Goal: Contribute content

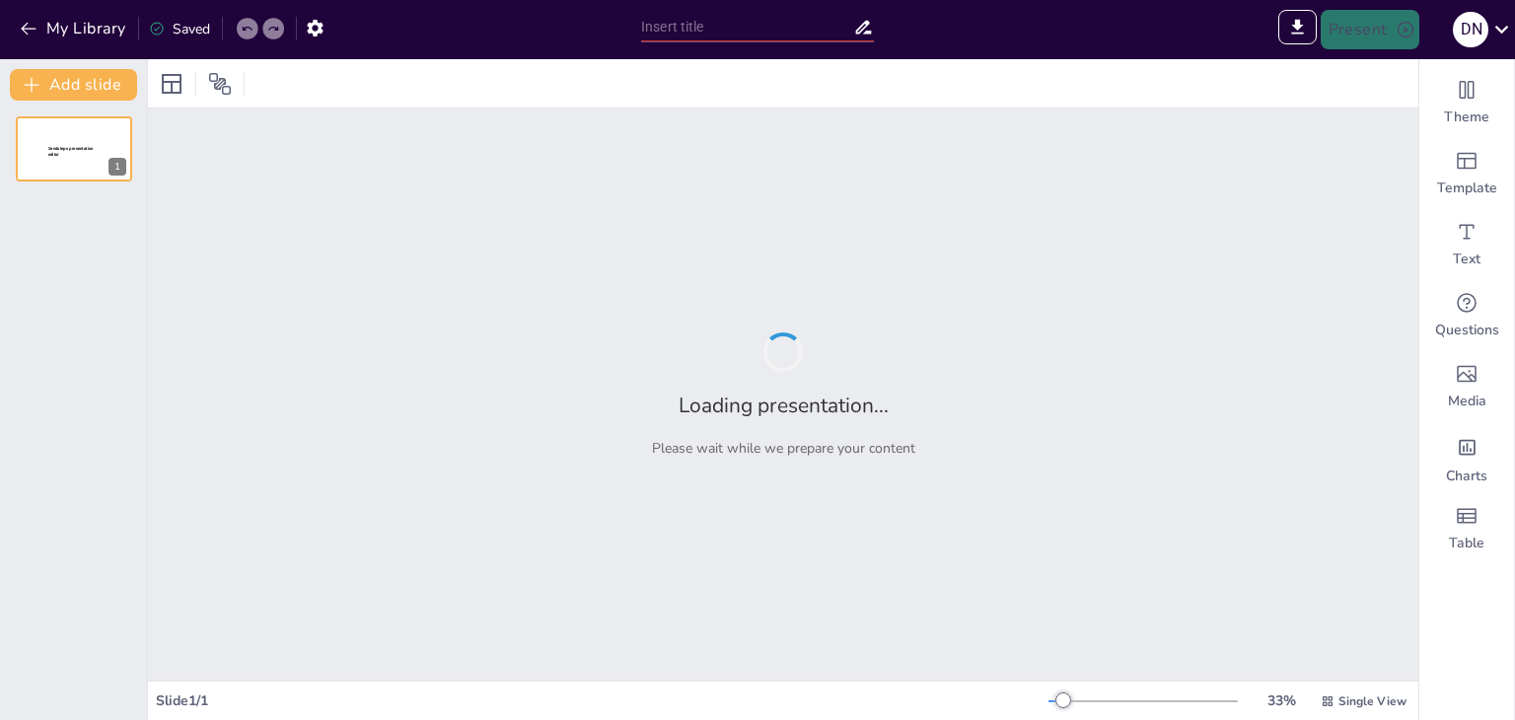
type input "New Sendsteps"
type input "Технічні рішення для захисту БПЛА під час посадки: модифікація та впровадження"
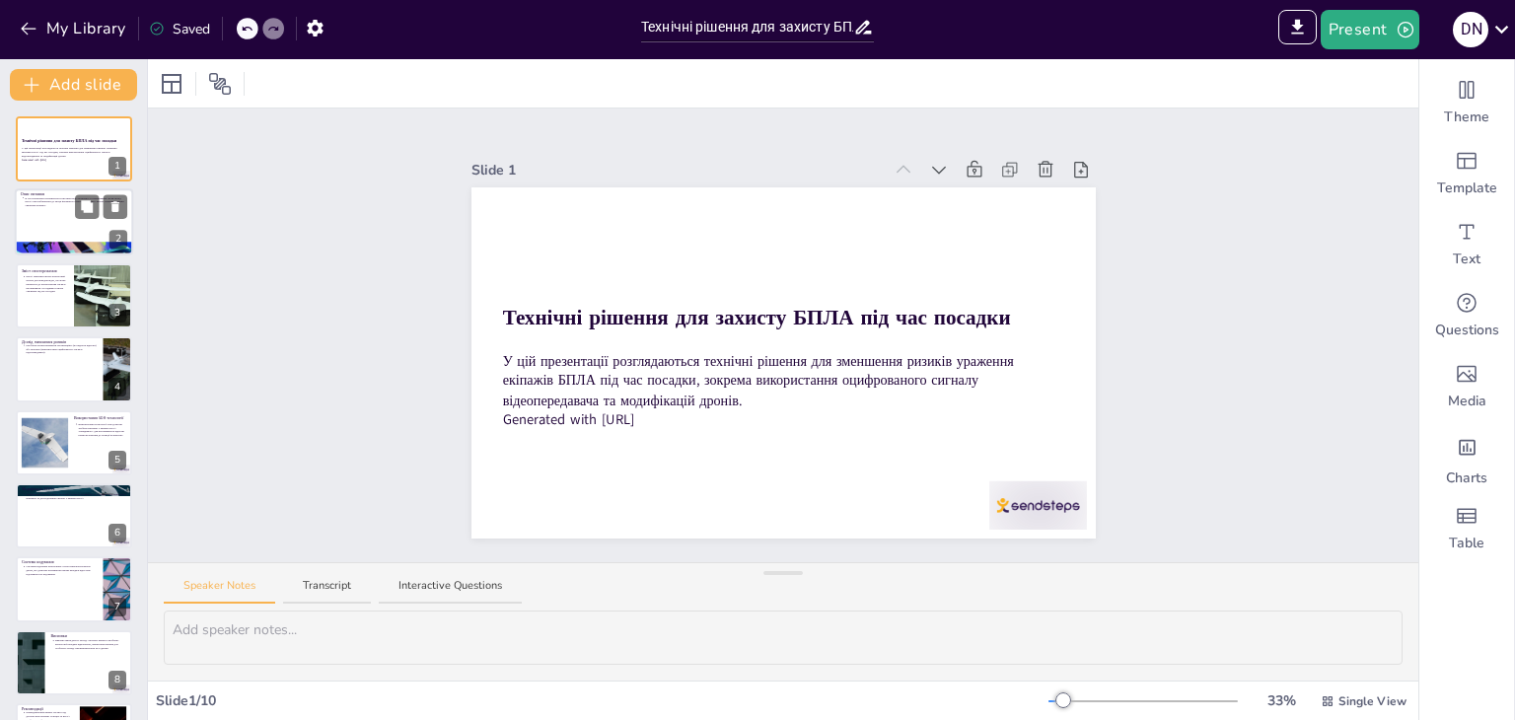
click at [41, 230] on div at bounding box center [74, 222] width 118 height 67
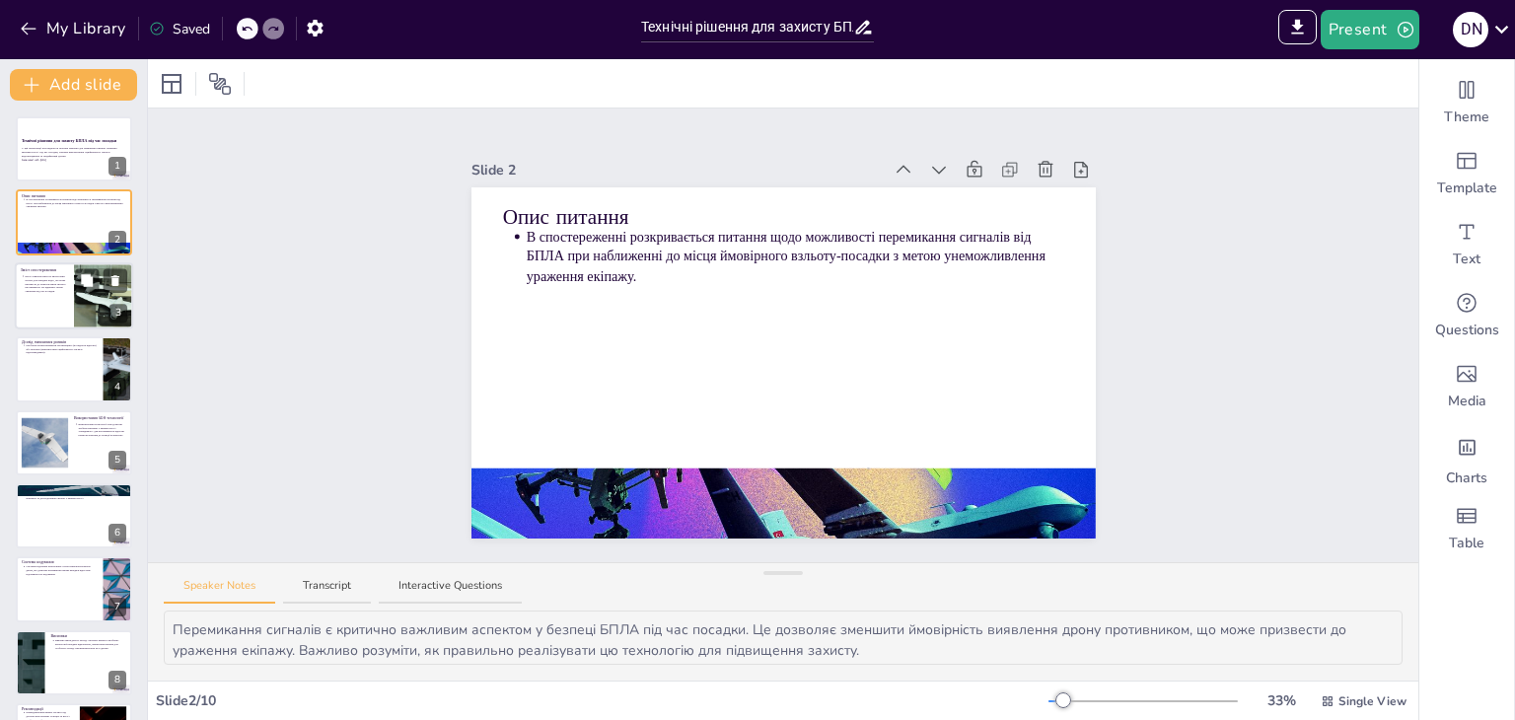
click at [59, 293] on div at bounding box center [74, 295] width 118 height 67
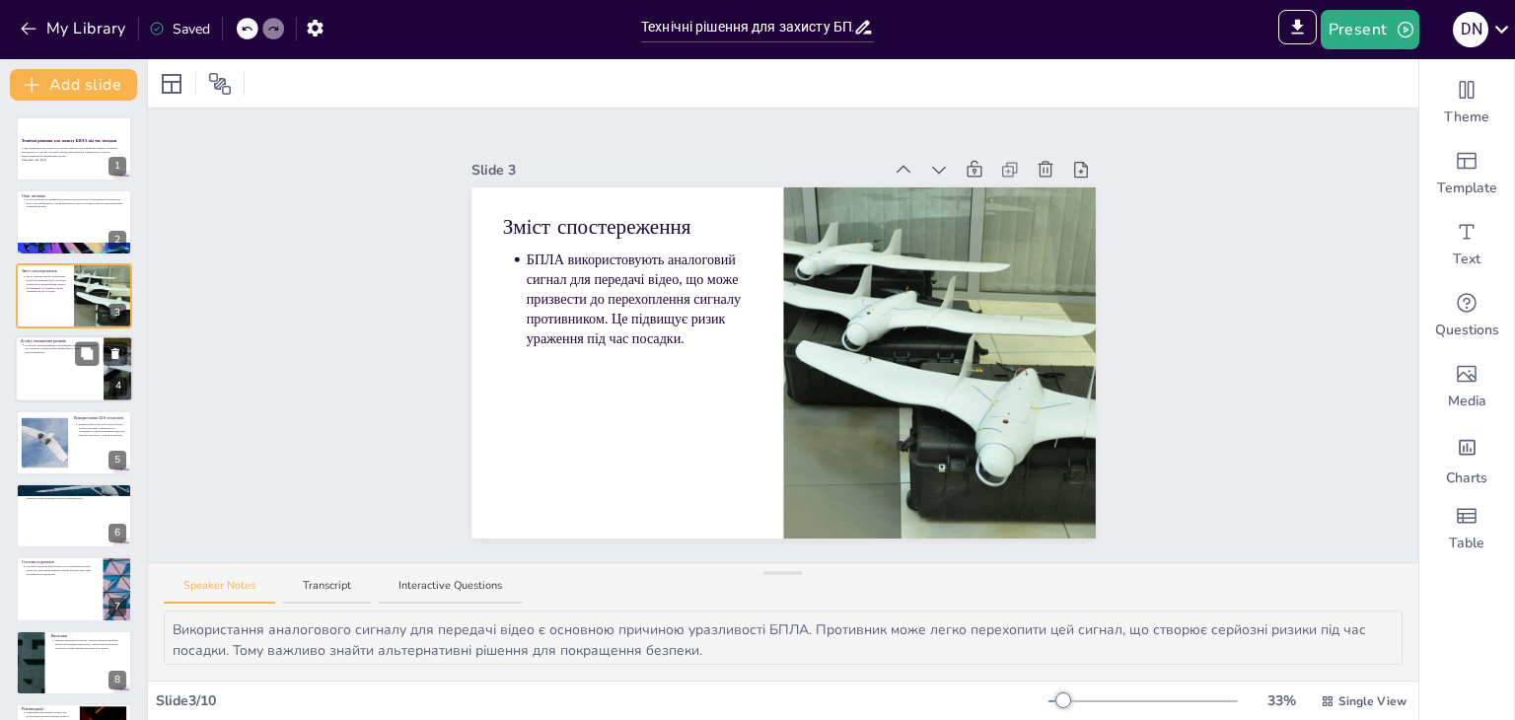
click at [47, 356] on div at bounding box center [74, 368] width 118 height 67
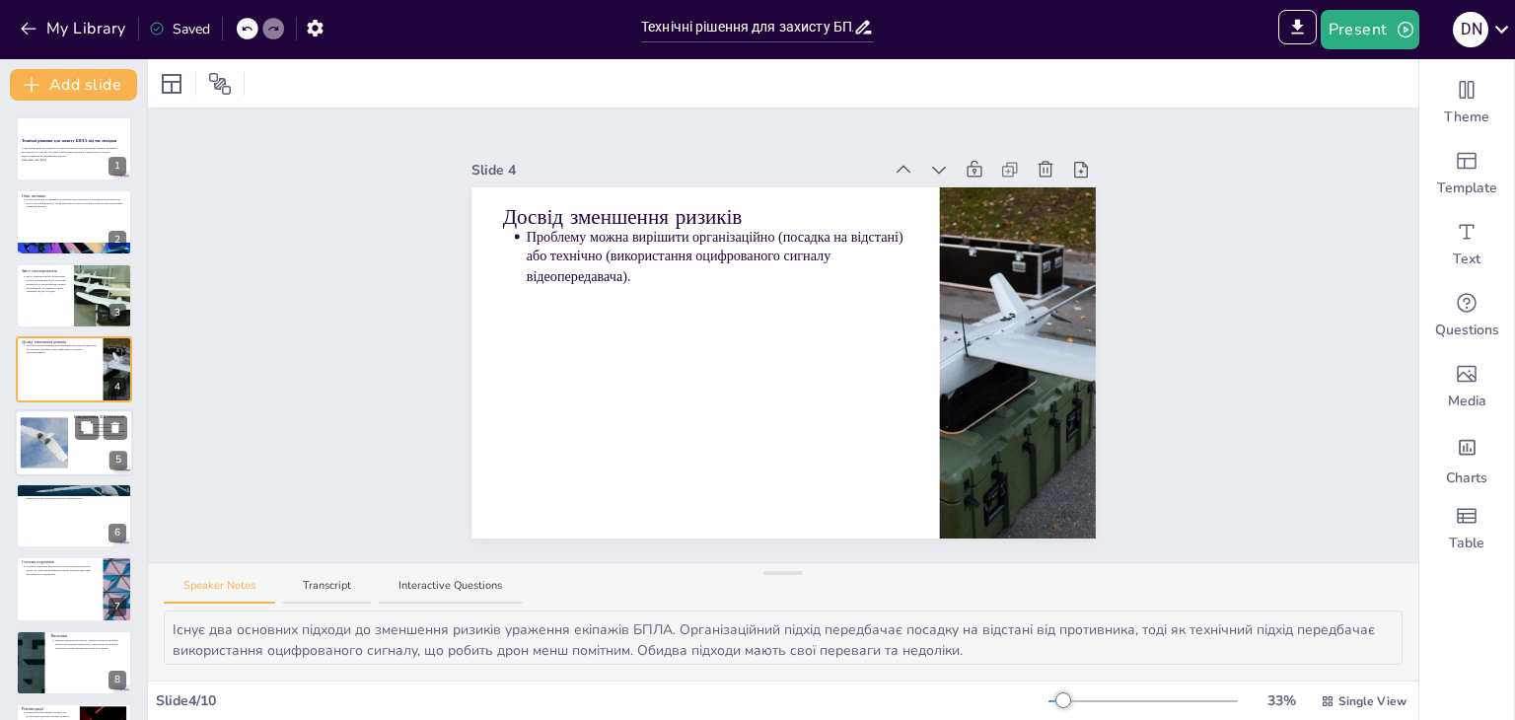
click at [54, 434] on div at bounding box center [44, 442] width 60 height 60
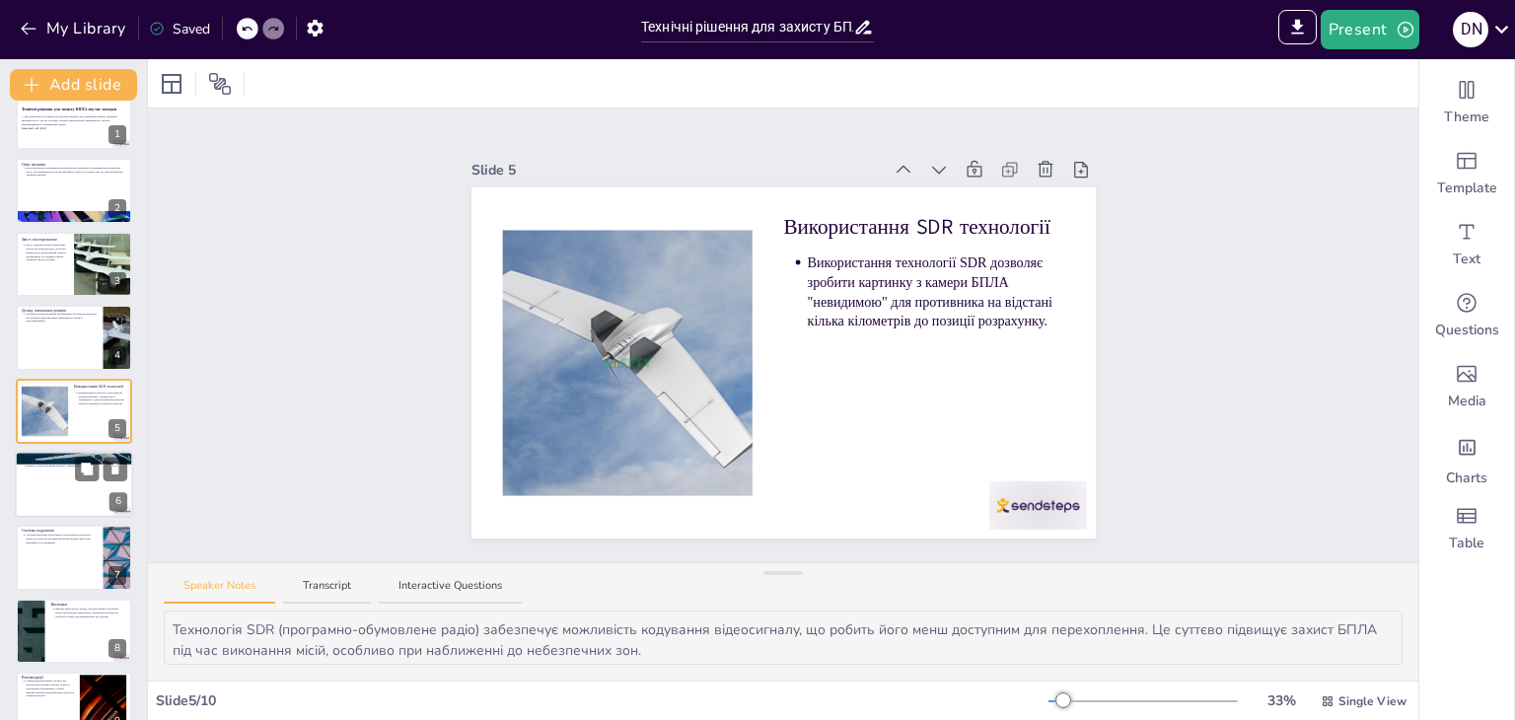
click at [32, 486] on div at bounding box center [74, 484] width 118 height 67
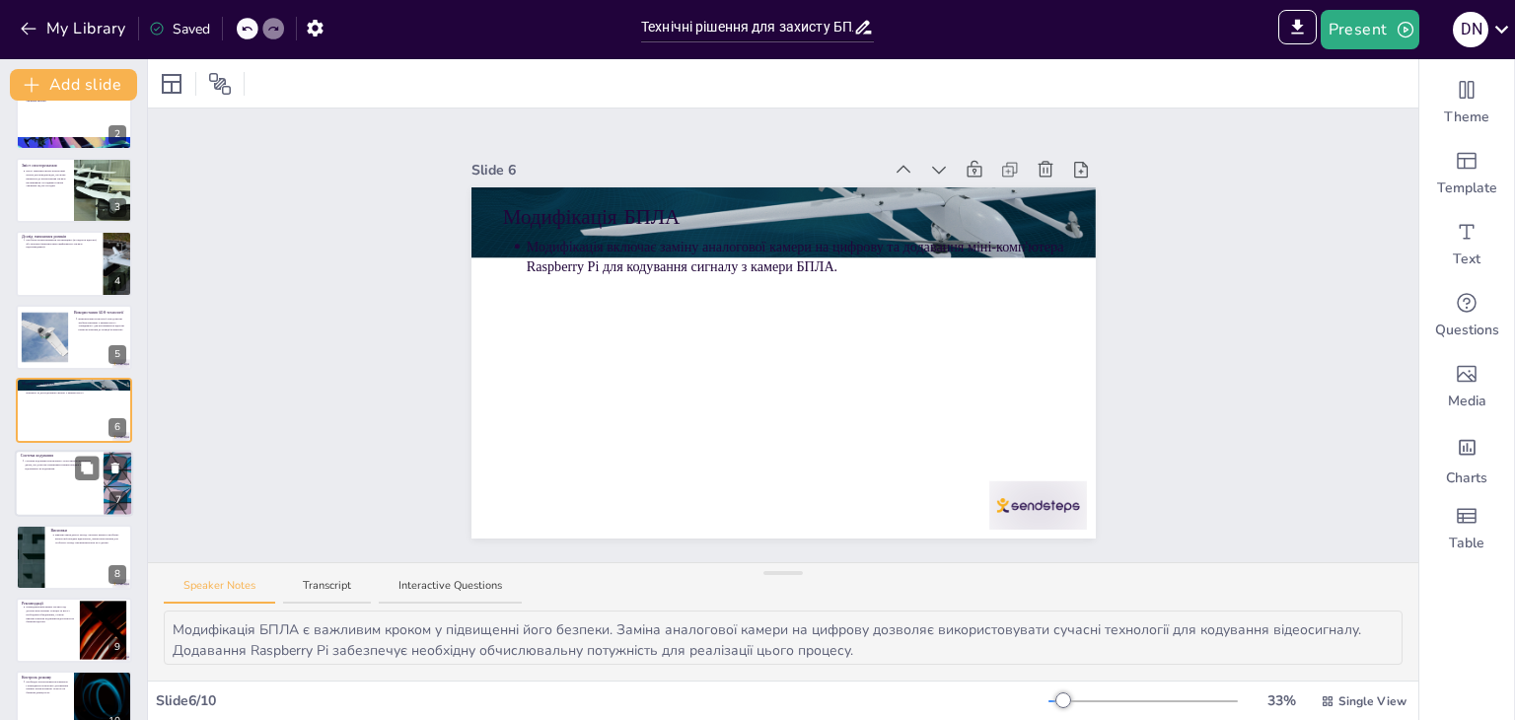
click at [45, 499] on div at bounding box center [74, 484] width 118 height 67
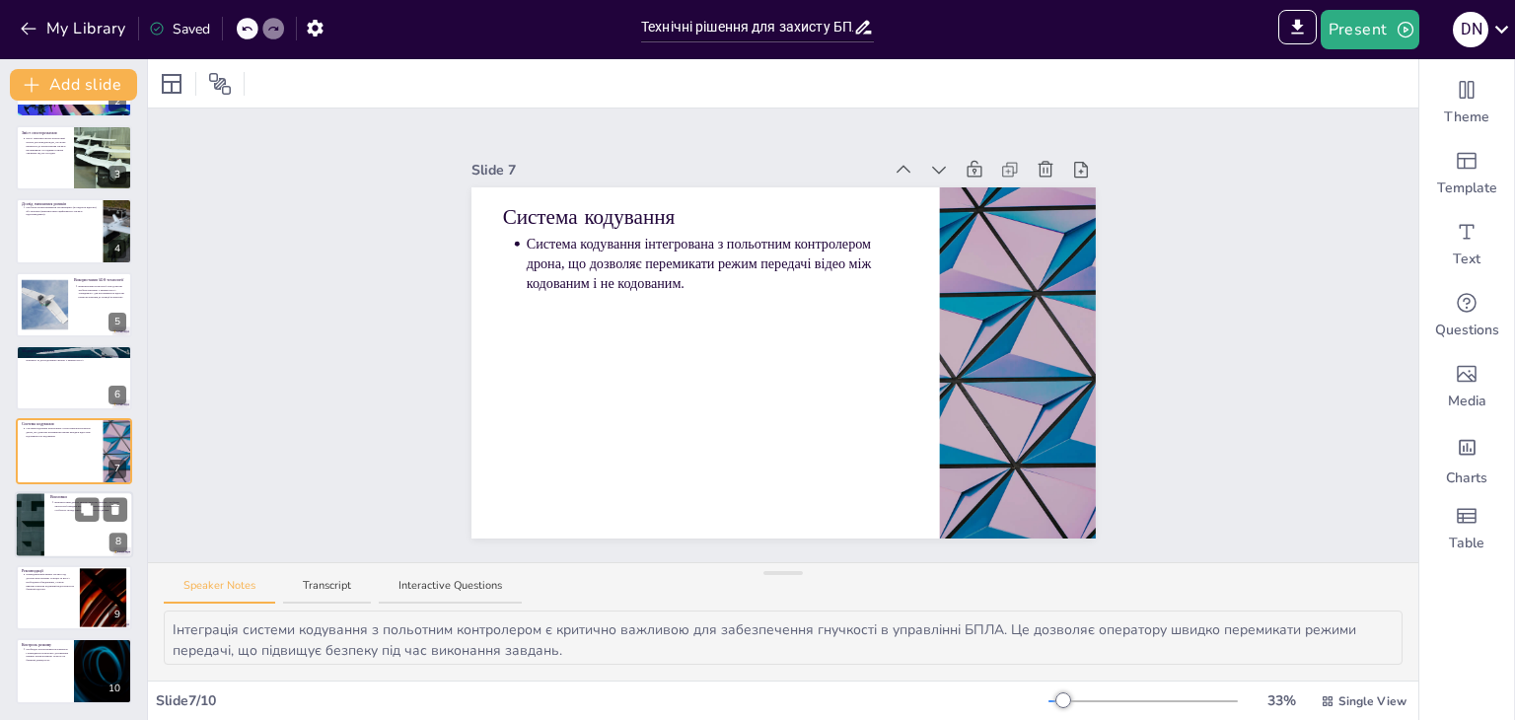
click at [49, 529] on div at bounding box center [74, 524] width 118 height 67
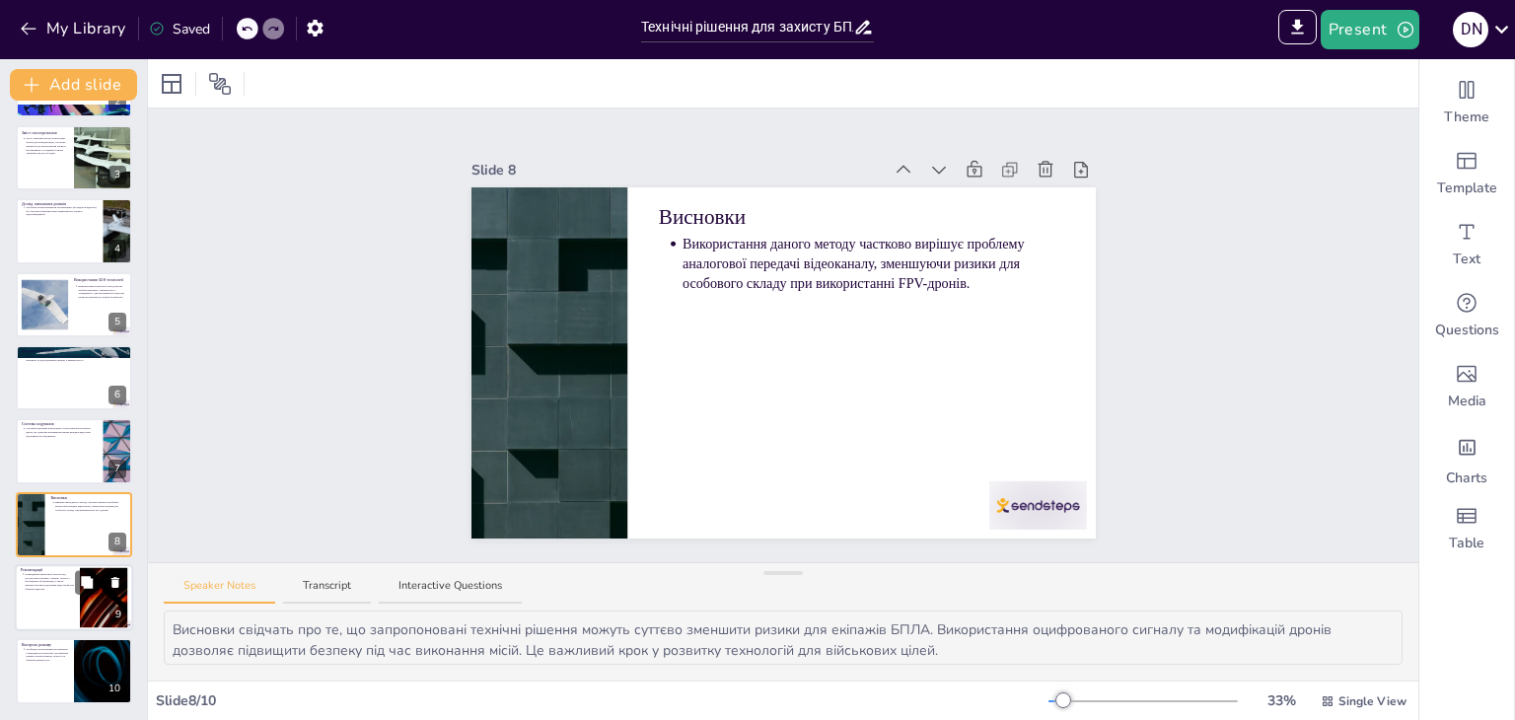
click at [45, 583] on p "Командирам військових частин слід дооснастити наземну станцію та БПЛА необхідни…" at bounding box center [49, 581] width 49 height 19
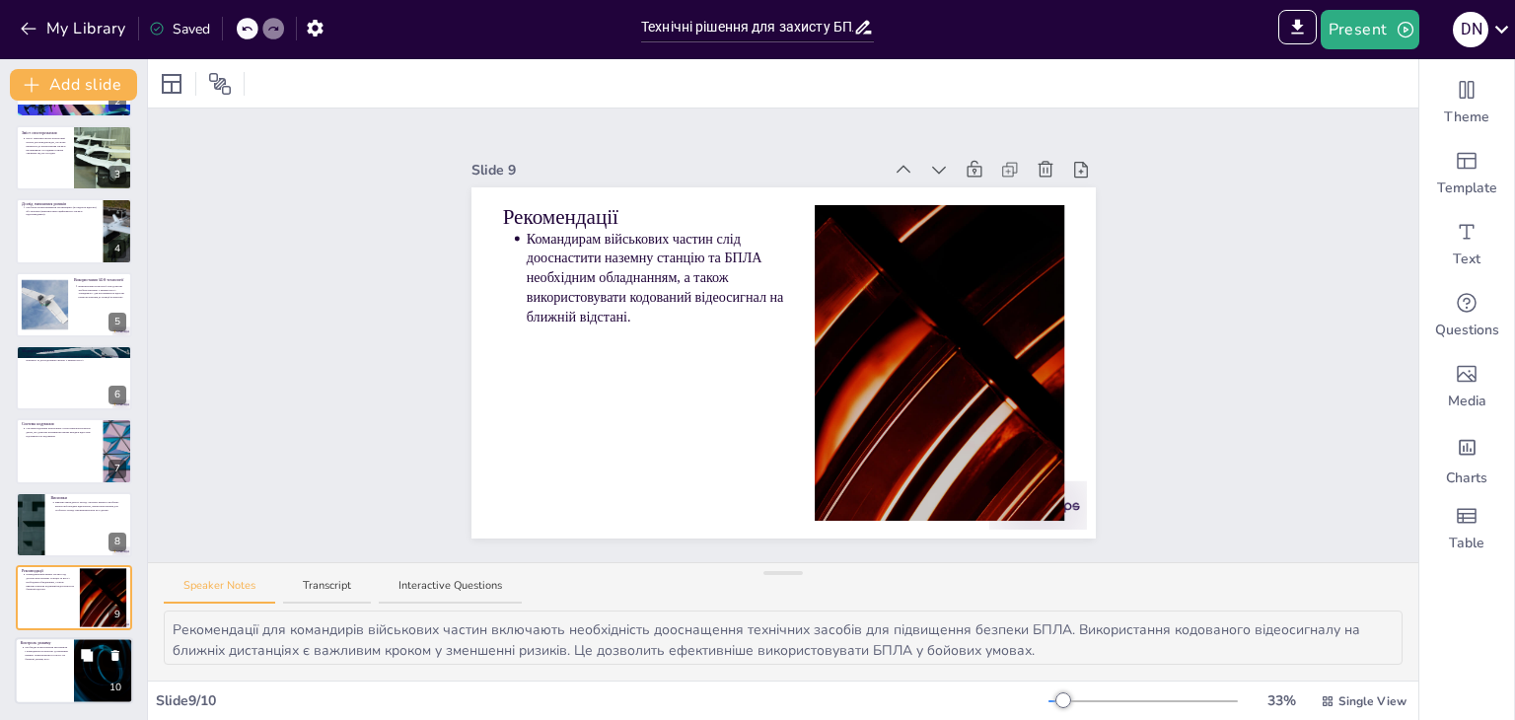
click at [68, 681] on div at bounding box center [74, 671] width 118 height 67
type textarea "Контроль режиму є важливим аспектом безпеки під час управління БПЛА. Штурман і …"
